Goal: Transaction & Acquisition: Obtain resource

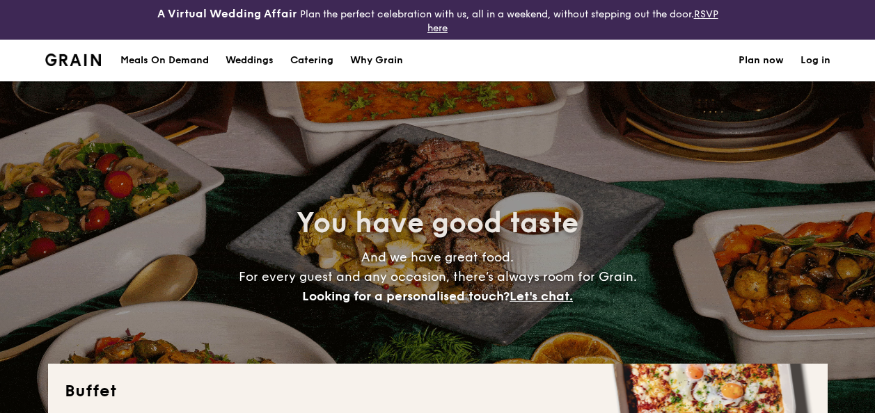
select select
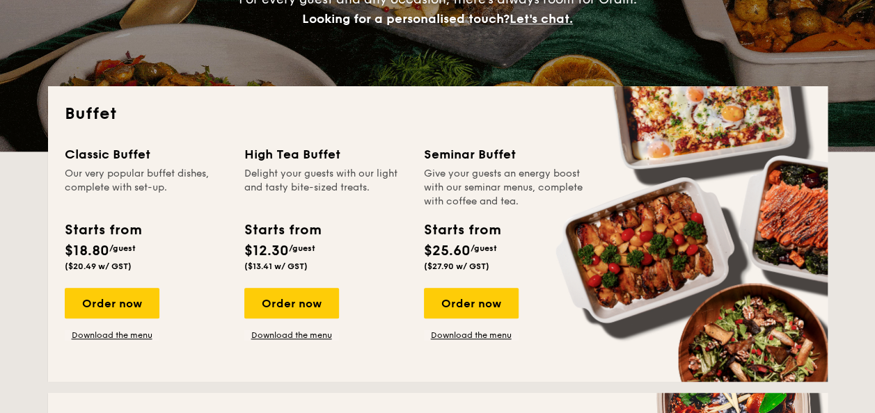
scroll to position [278, 0]
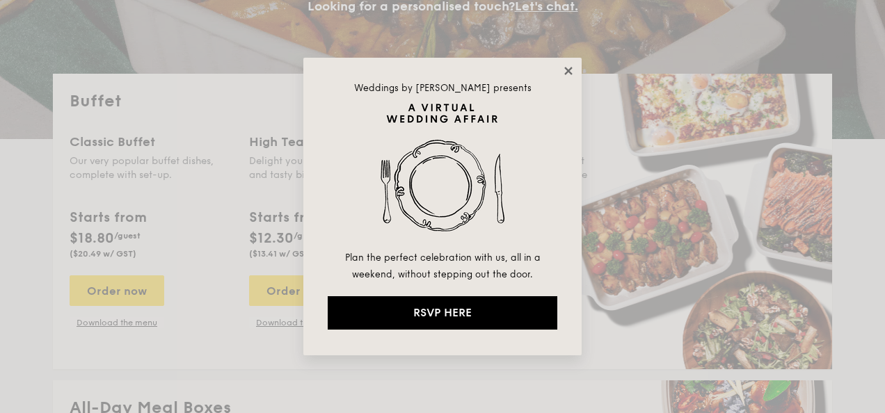
click at [565, 74] on icon at bounding box center [568, 71] width 8 height 8
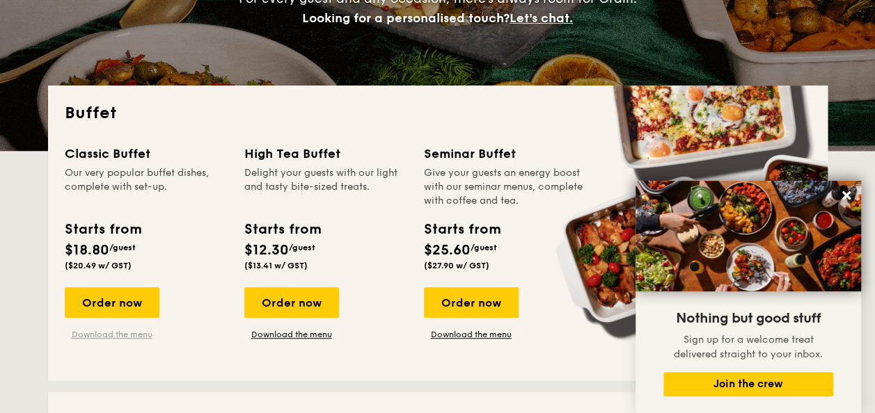
click at [125, 333] on link "Download the menu" at bounding box center [112, 334] width 95 height 11
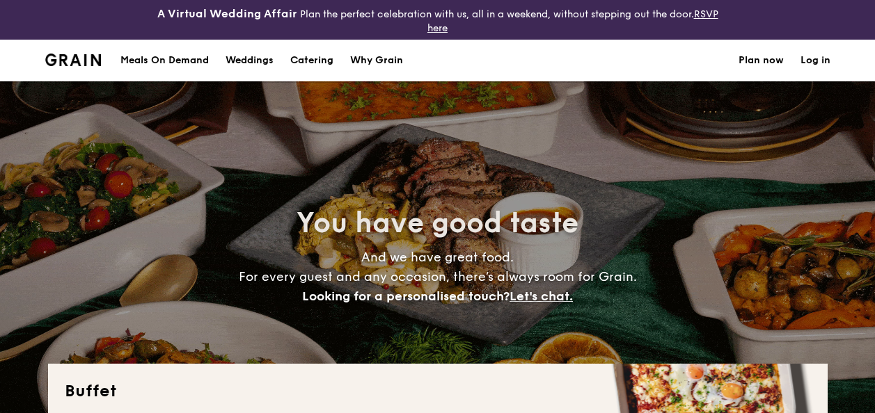
select select
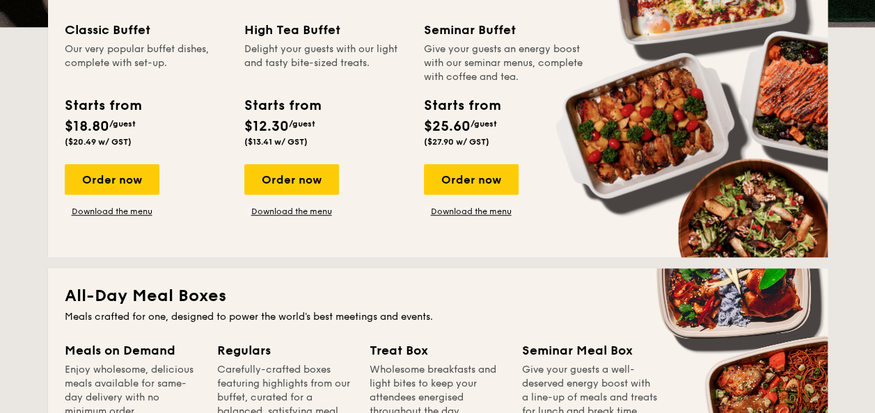
scroll to position [278, 0]
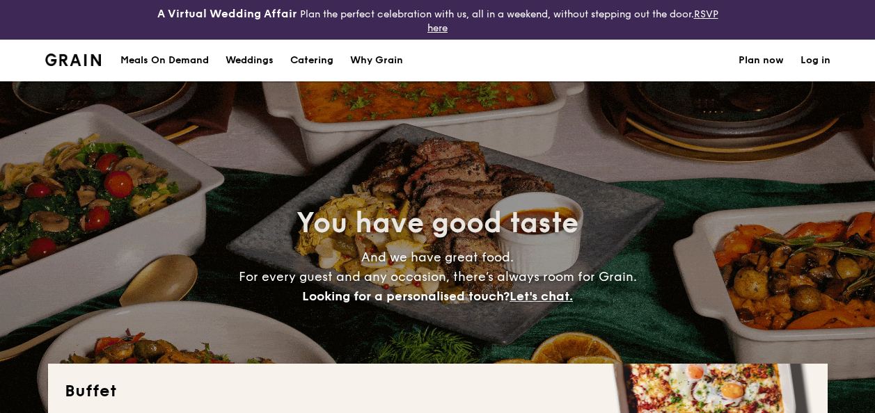
select select
